Goal: Subscribe to service/newsletter

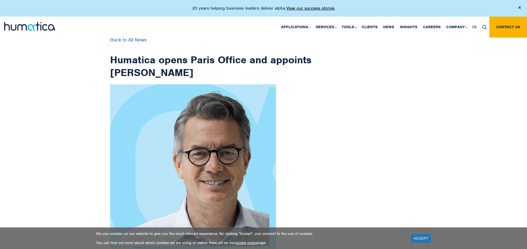
scroll to position [883, 0]
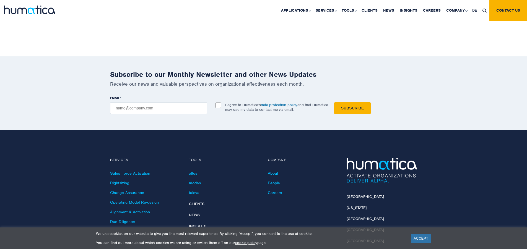
checkbox input "true"
type input "[EMAIL_ADDRESS][DOMAIN_NAME]"
click at [334, 102] on input "Subscribe" at bounding box center [352, 108] width 37 height 12
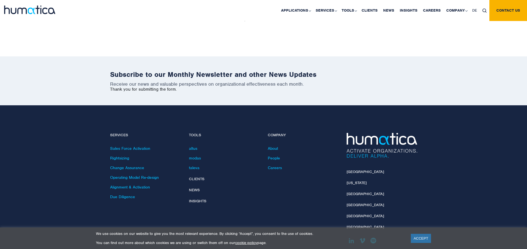
scroll to position [858, 0]
